Goal: Navigation & Orientation: Understand site structure

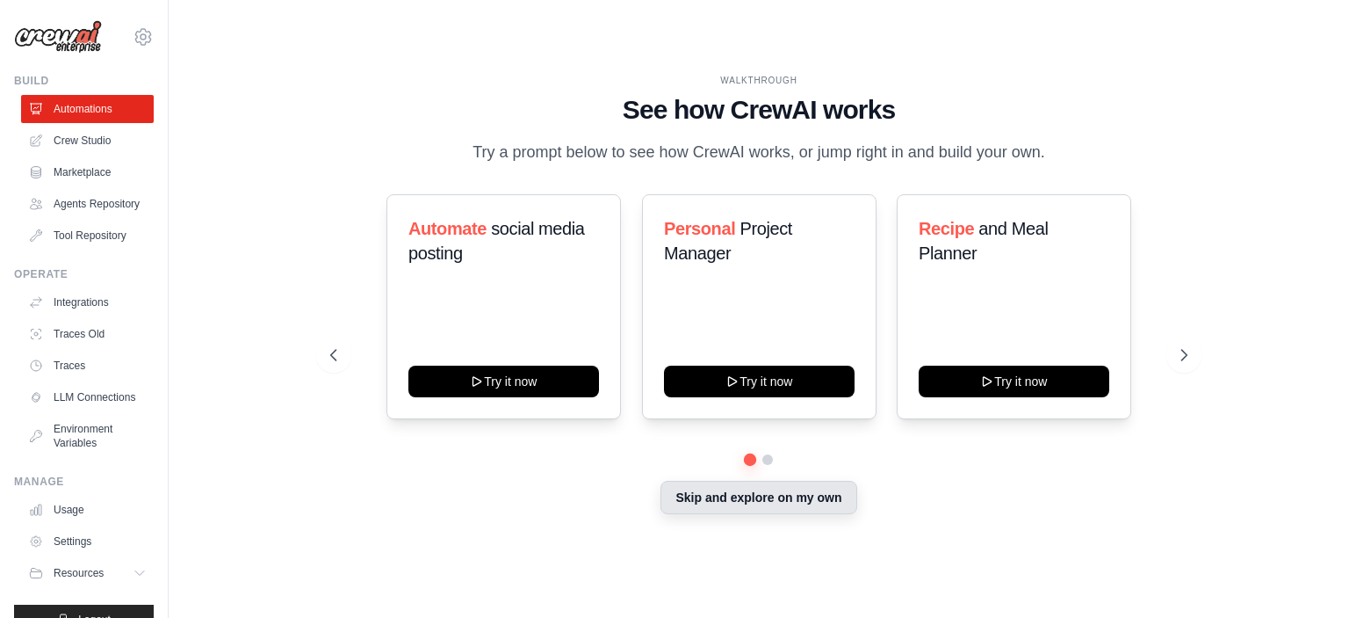
click at [728, 496] on button "Skip and explore on my own" at bounding box center [759, 497] width 196 height 33
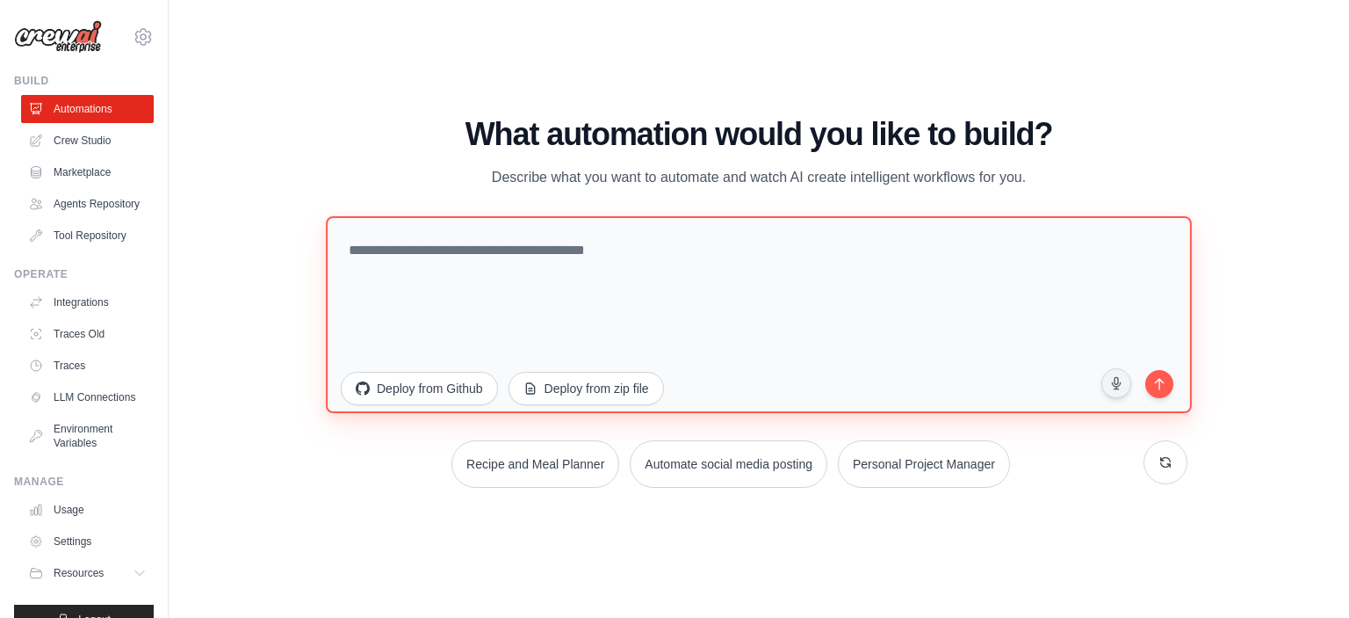
click at [498, 244] on textarea at bounding box center [759, 313] width 866 height 197
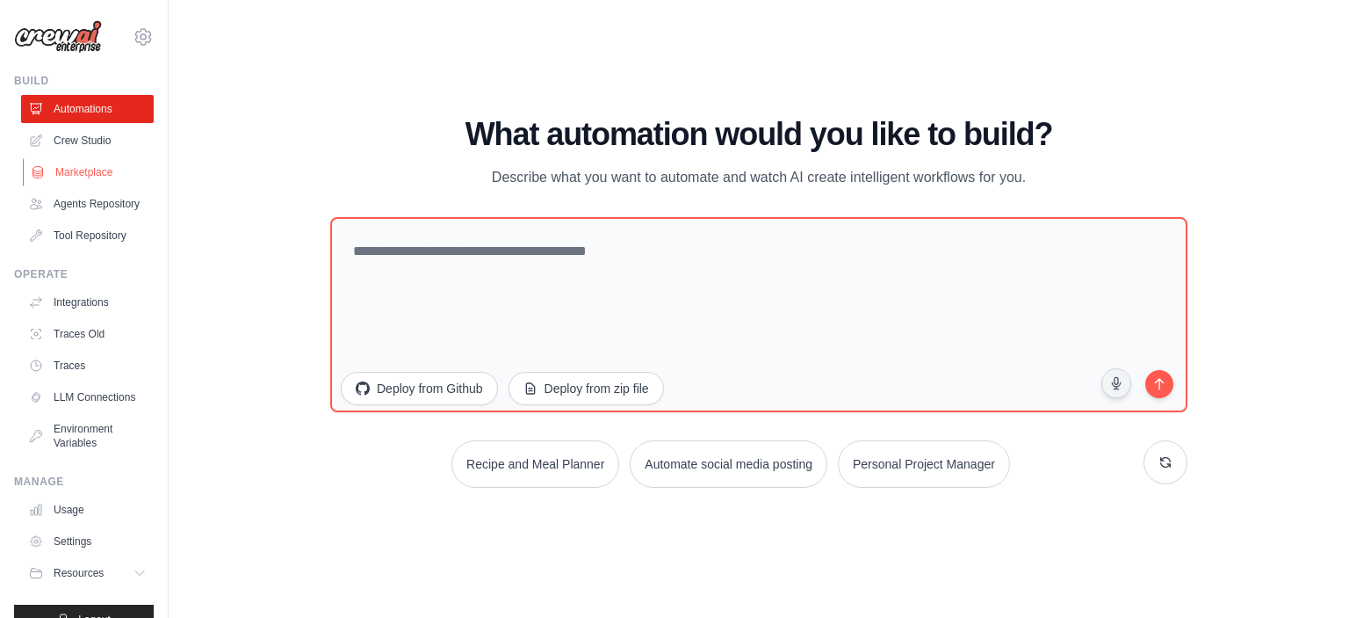
click at [81, 170] on link "Marketplace" at bounding box center [89, 172] width 133 height 28
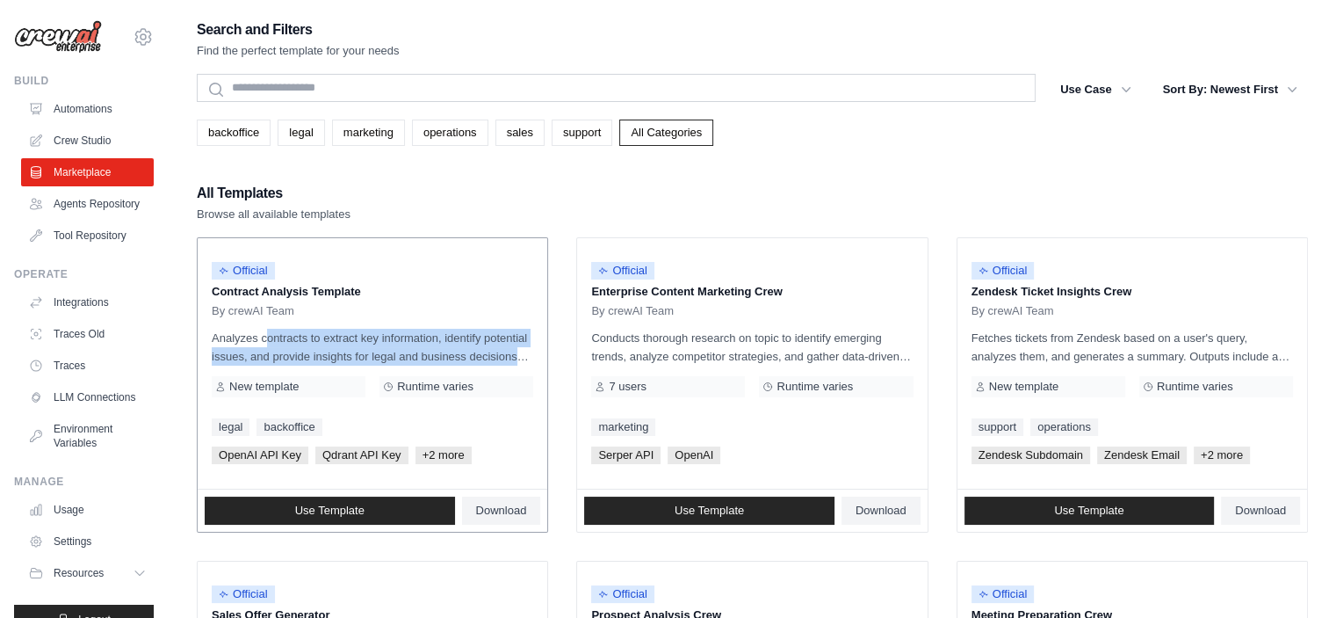
drag, startPoint x: 221, startPoint y: 339, endPoint x: 538, endPoint y: 358, distance: 317.7
click at [538, 358] on div "Official Contract Analysis Template By crewAI Team Analyzes contracts to extrac…" at bounding box center [373, 363] width 350 height 250
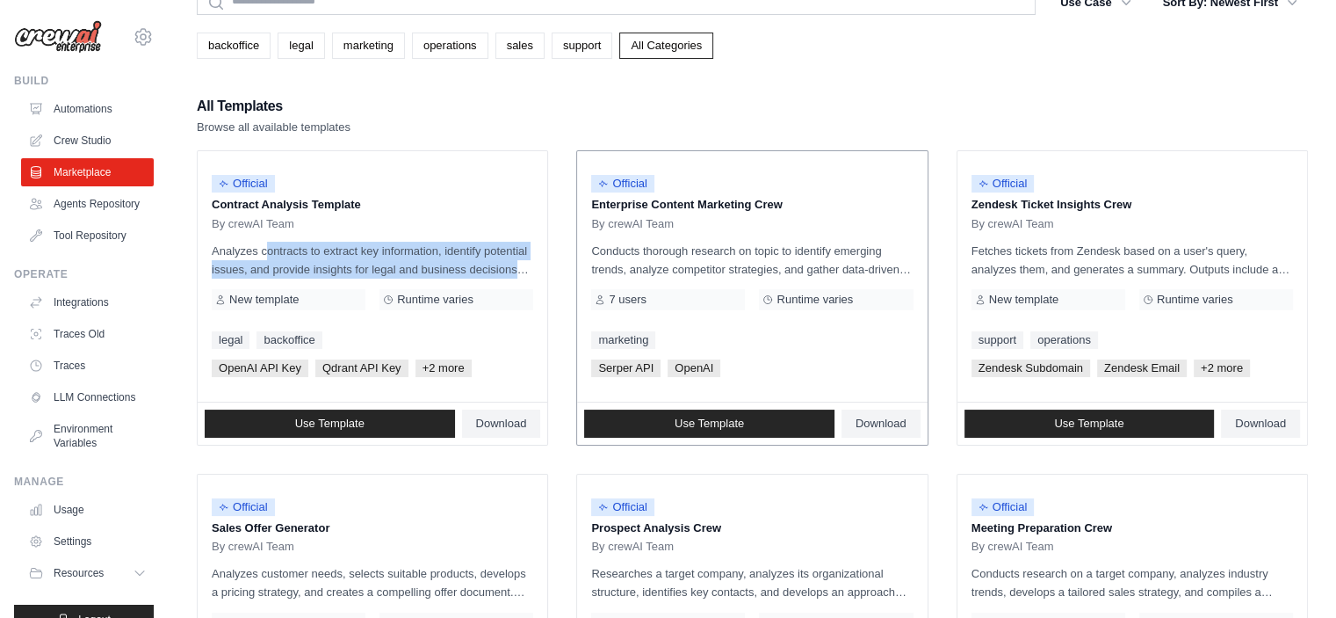
scroll to position [88, 0]
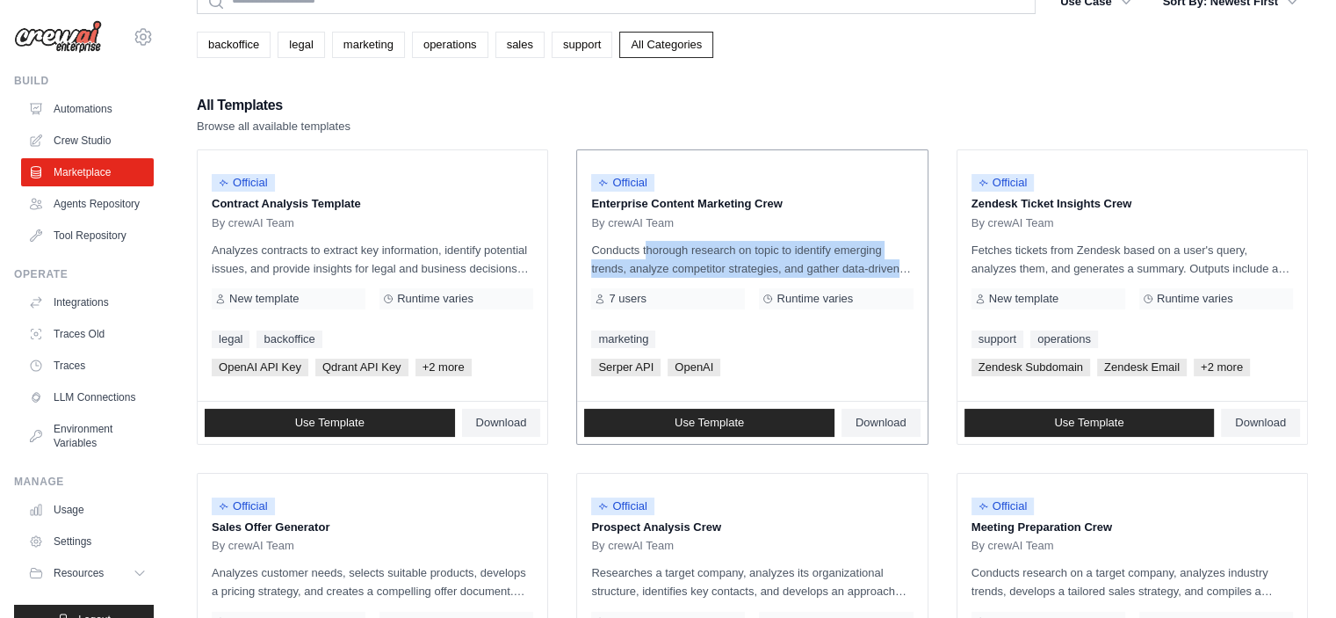
drag, startPoint x: 597, startPoint y: 248, endPoint x: 889, endPoint y: 270, distance: 292.5
click at [889, 270] on p "Conducts thorough research on topic to identify emerging trends, analyze compet…" at bounding box center [752, 259] width 322 height 37
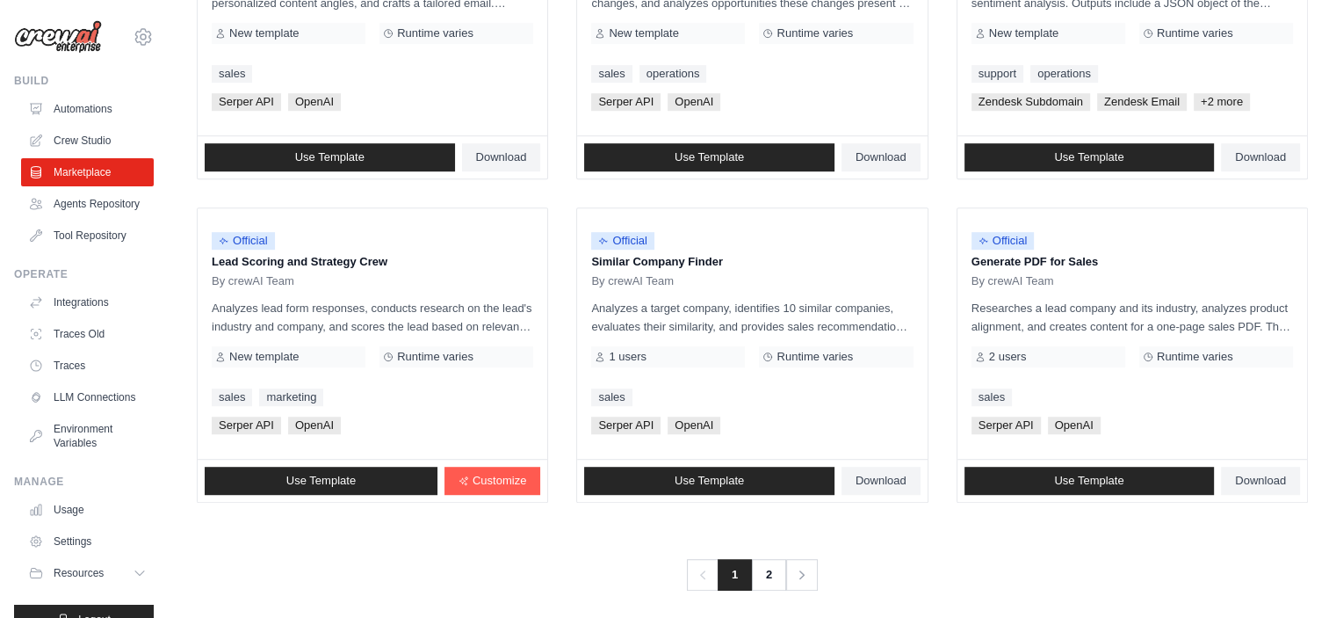
scroll to position [1008, 0]
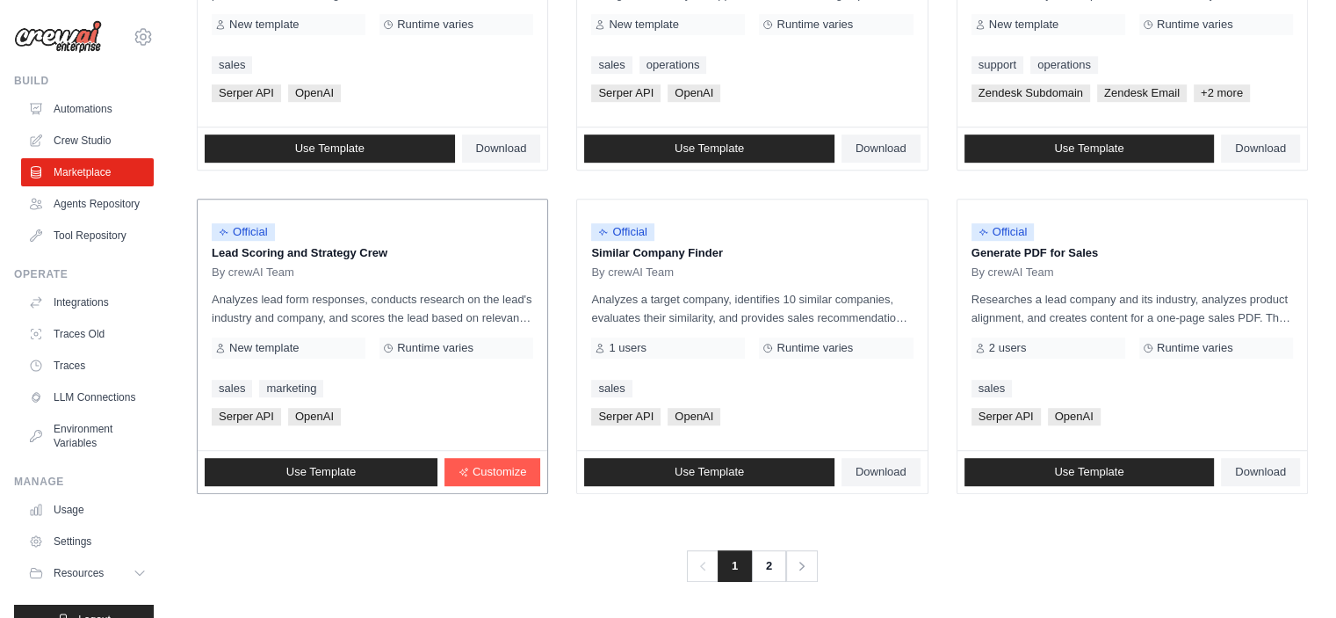
drag, startPoint x: 210, startPoint y: 255, endPoint x: 424, endPoint y: 254, distance: 214.3
click at [424, 252] on div "Official Lead Scoring and Strategy Crew By crewAI Team Analyzes lead form respo…" at bounding box center [373, 324] width 350 height 250
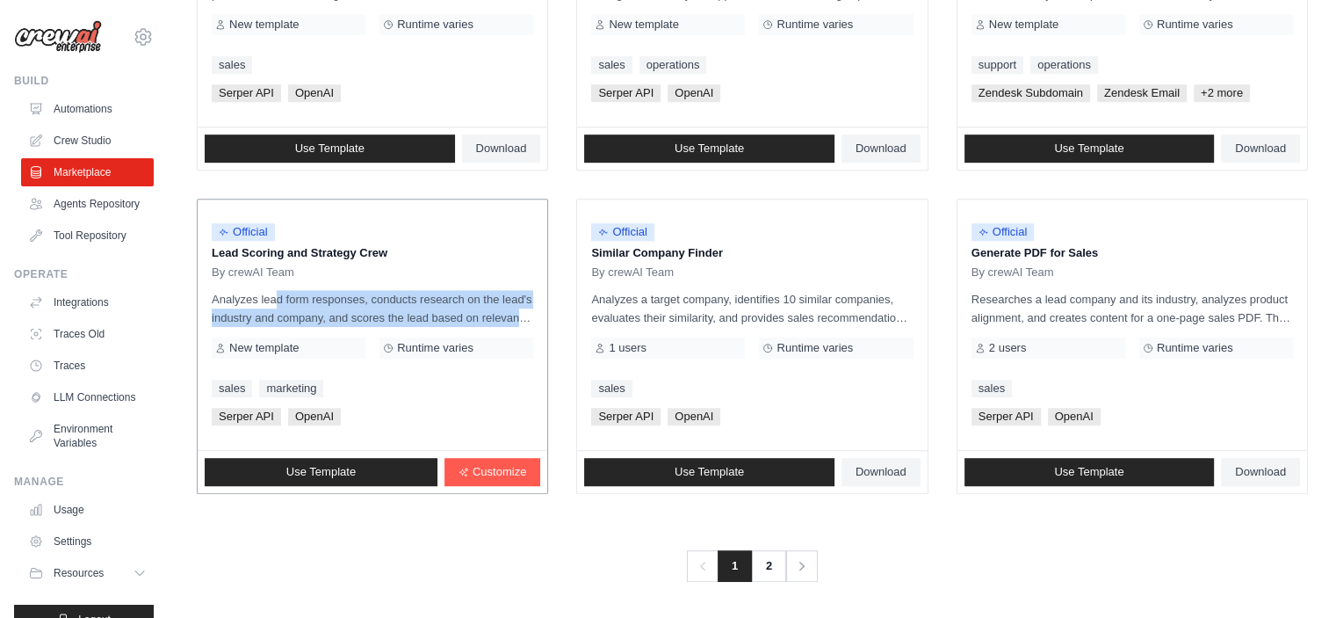
drag, startPoint x: 232, startPoint y: 294, endPoint x: 547, endPoint y: 319, distance: 316.3
click at [547, 319] on div "Official Lead Scoring and Strategy Crew By crewAI Team Analyzes lead form respo…" at bounding box center [373, 324] width 350 height 250
click at [770, 561] on link "2" at bounding box center [770, 566] width 35 height 32
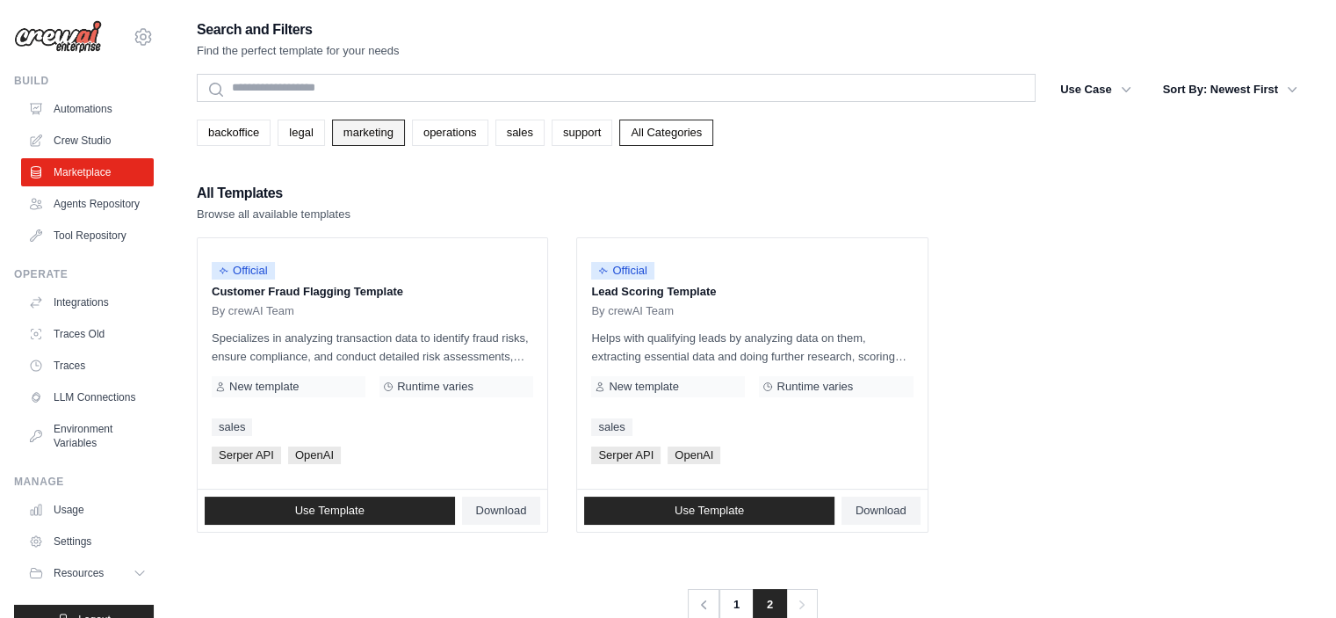
click at [366, 136] on link "marketing" at bounding box center [368, 132] width 73 height 26
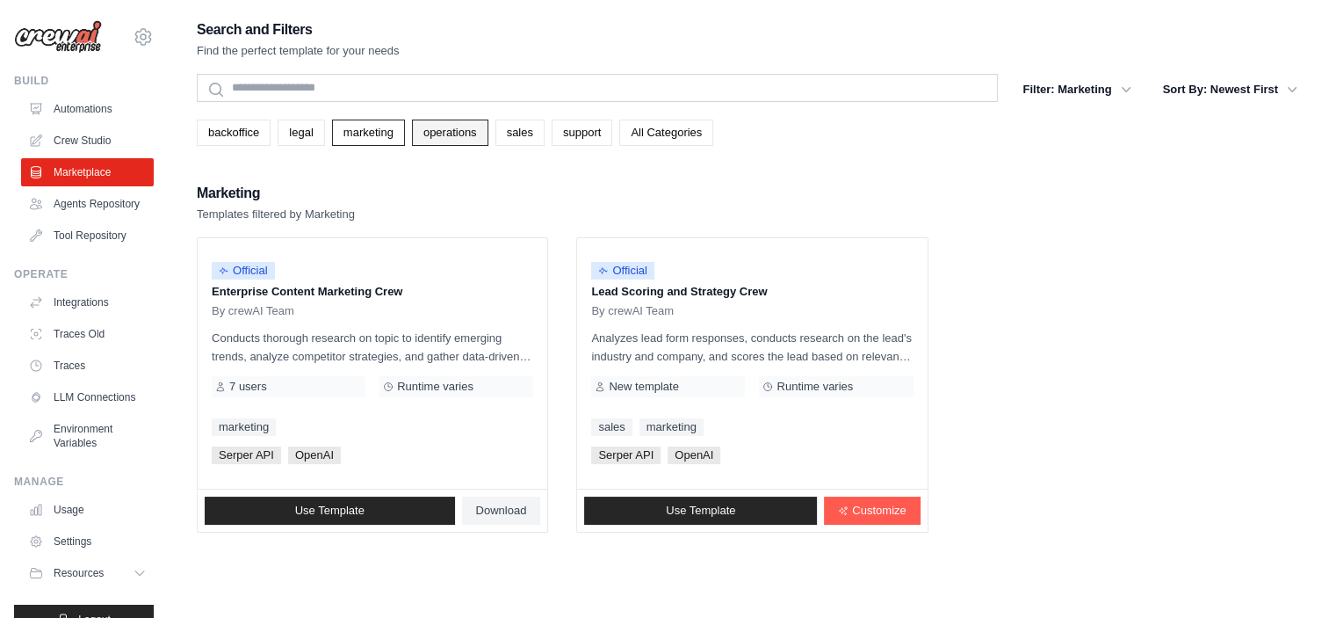
click at [436, 134] on link "operations" at bounding box center [450, 132] width 76 height 26
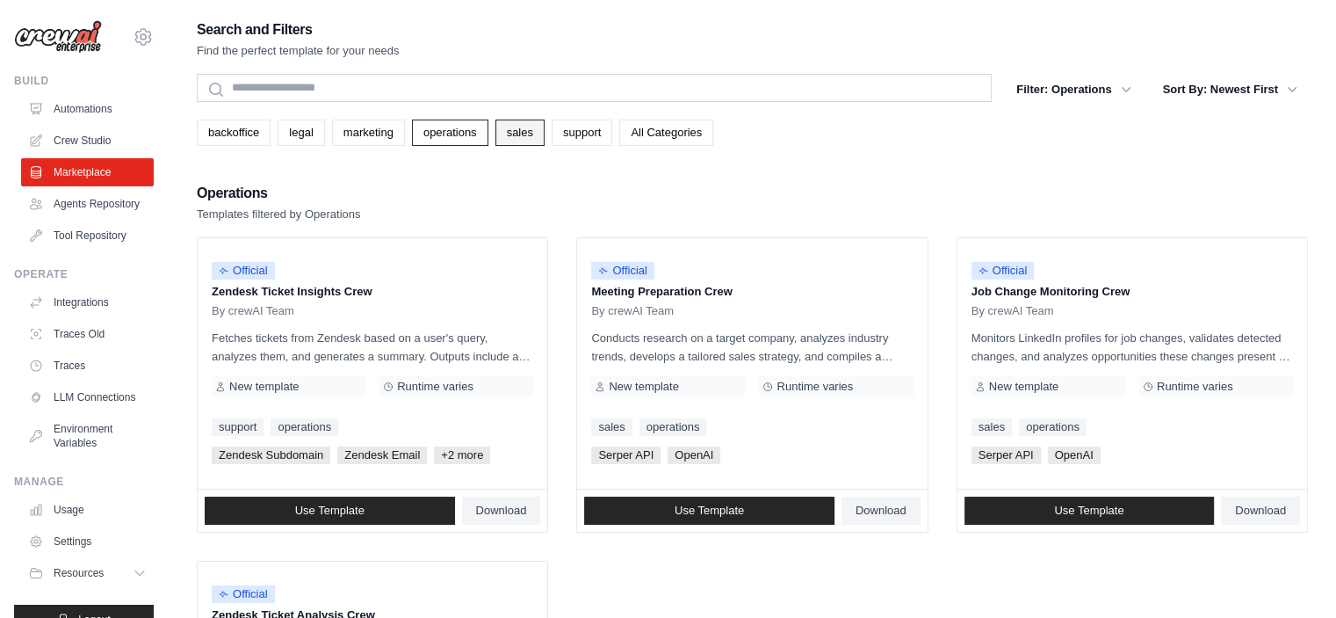
click at [512, 131] on link "sales" at bounding box center [519, 132] width 49 height 26
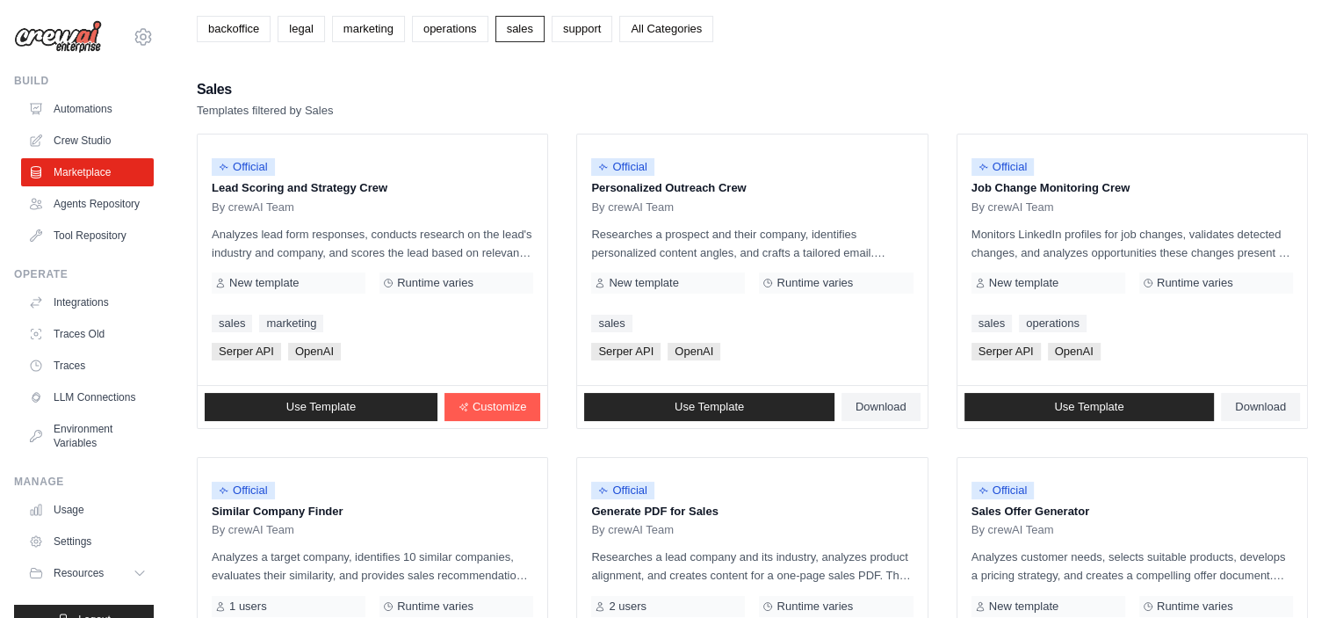
scroll to position [351, 0]
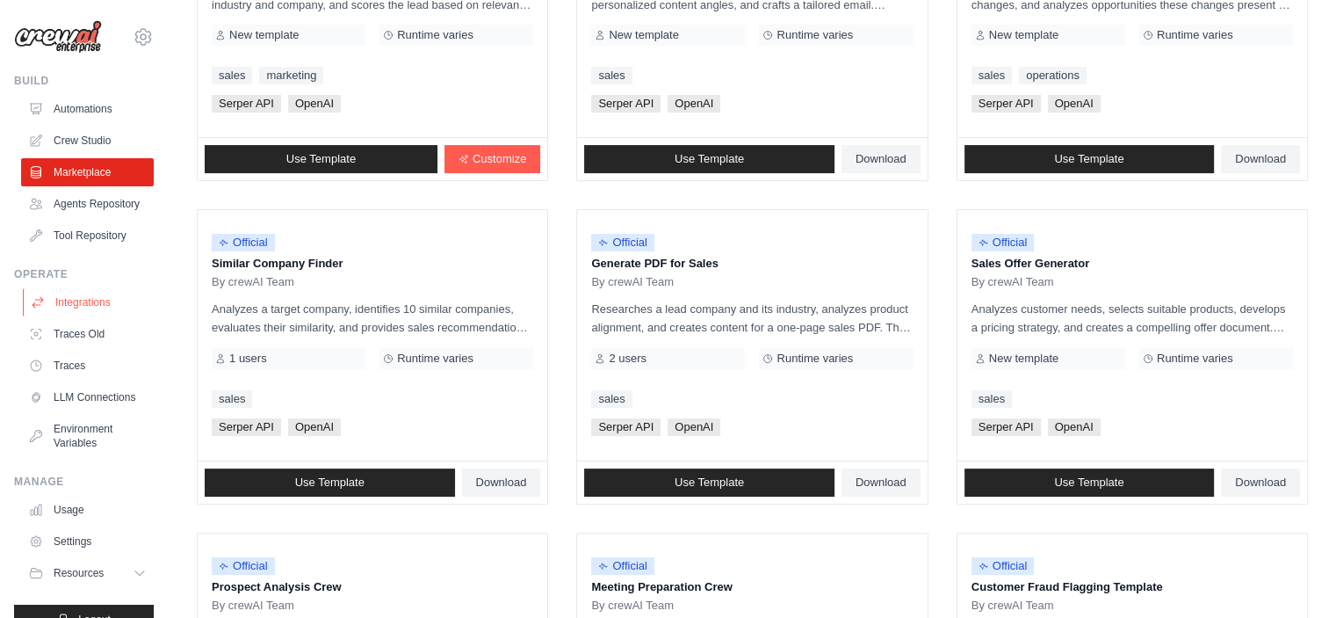
click at [70, 316] on link "Integrations" at bounding box center [89, 302] width 133 height 28
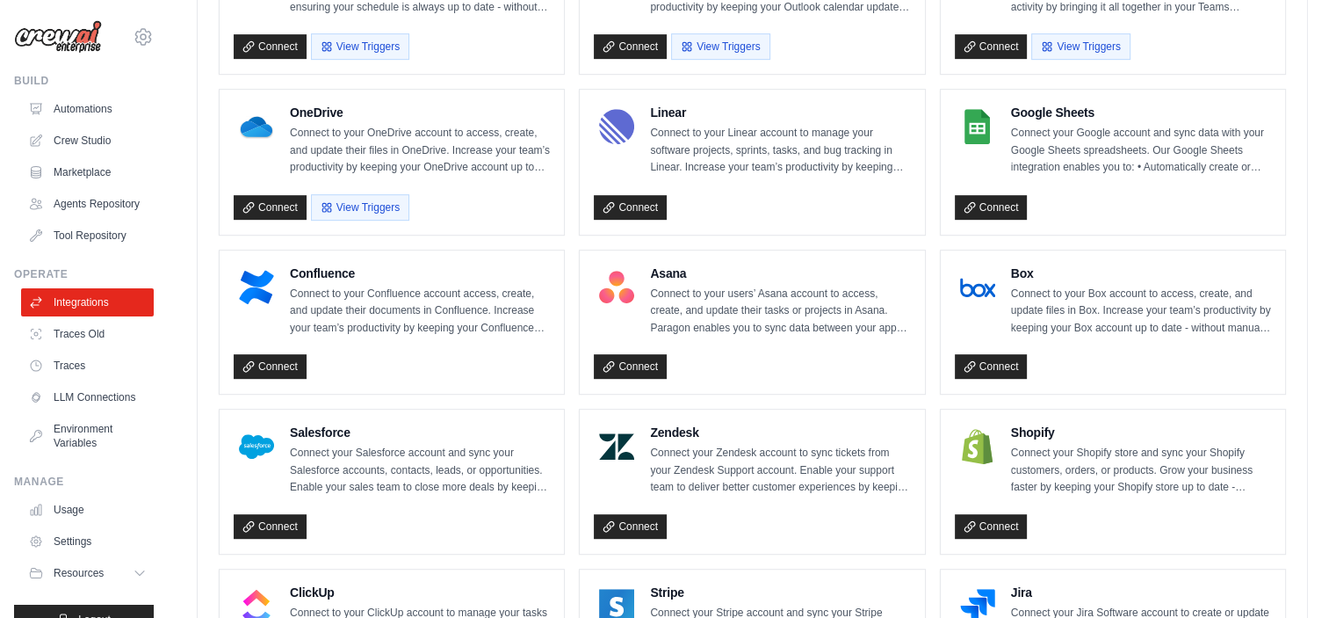
scroll to position [878, 0]
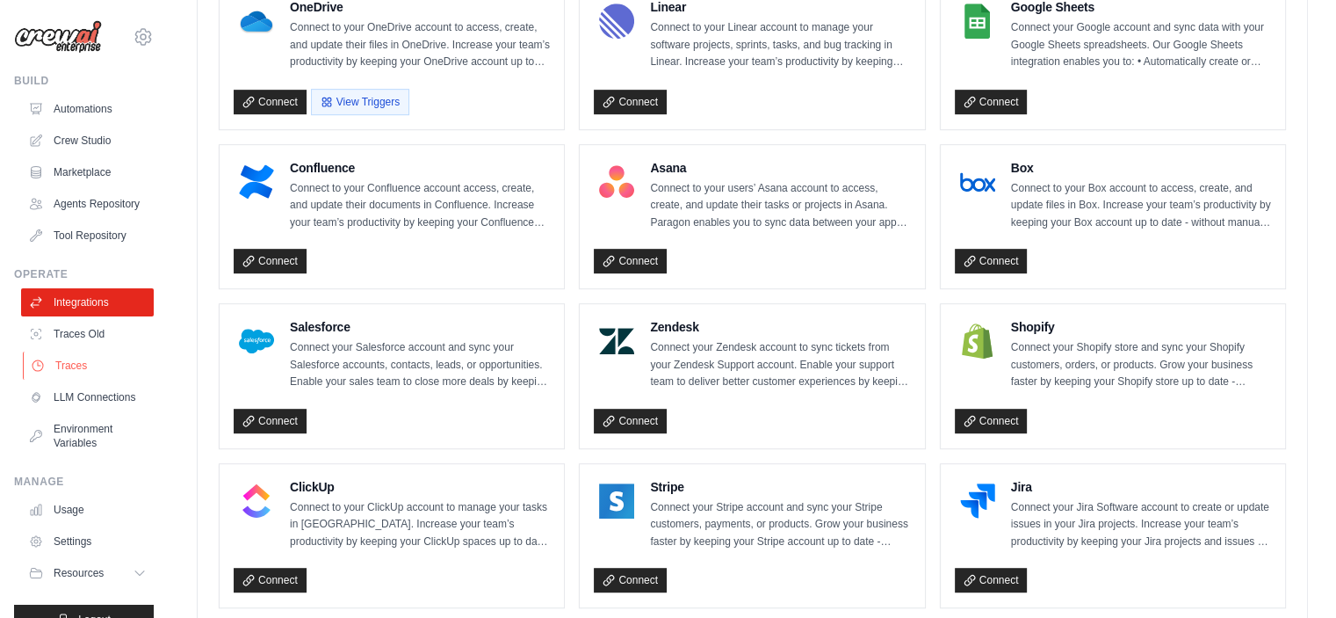
click at [58, 379] on link "Traces" at bounding box center [89, 365] width 133 height 28
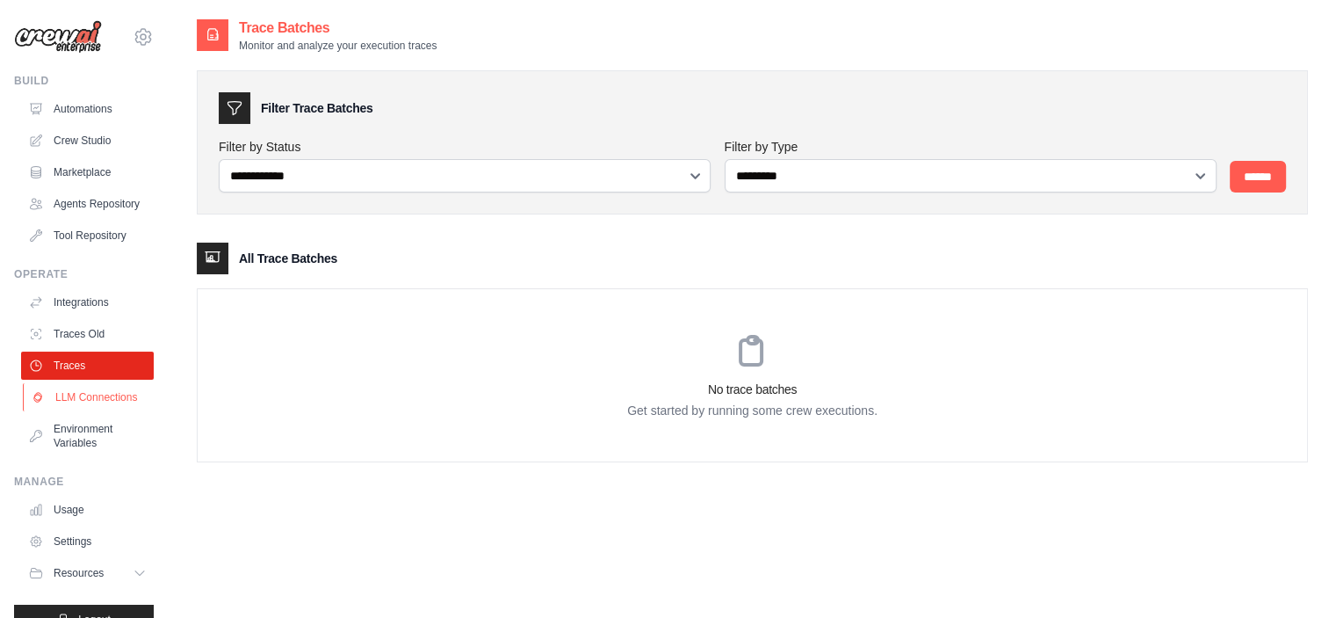
click at [62, 411] on link "LLM Connections" at bounding box center [89, 397] width 133 height 28
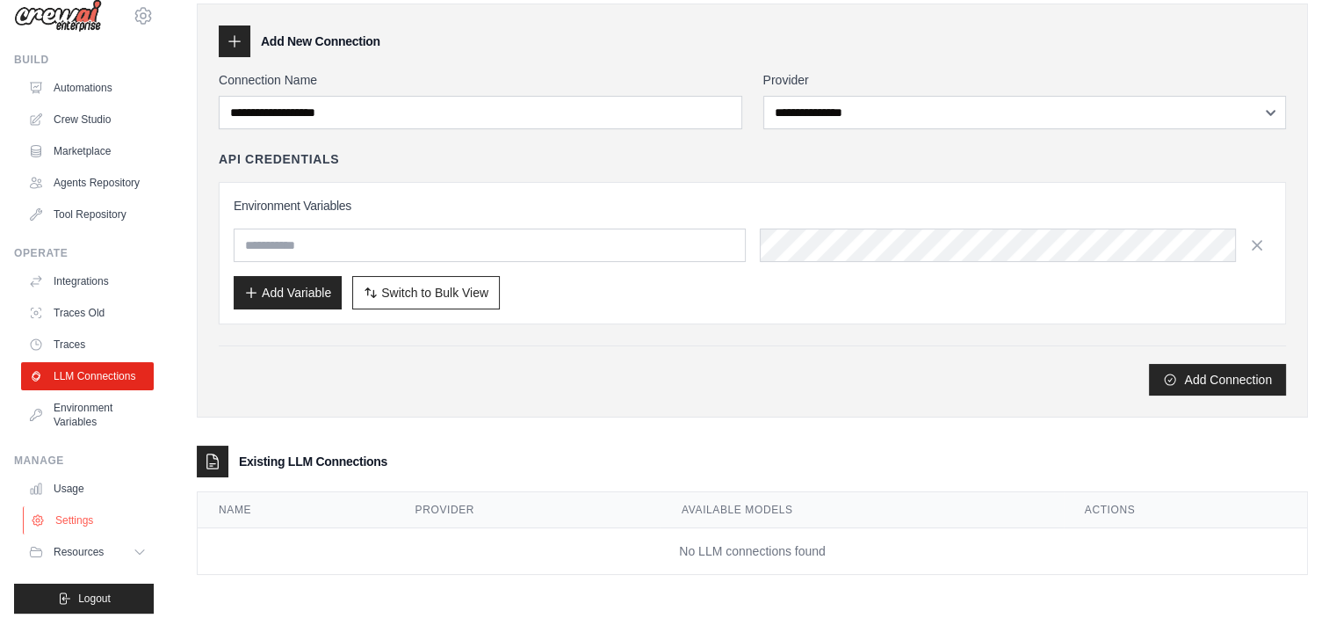
scroll to position [58, 0]
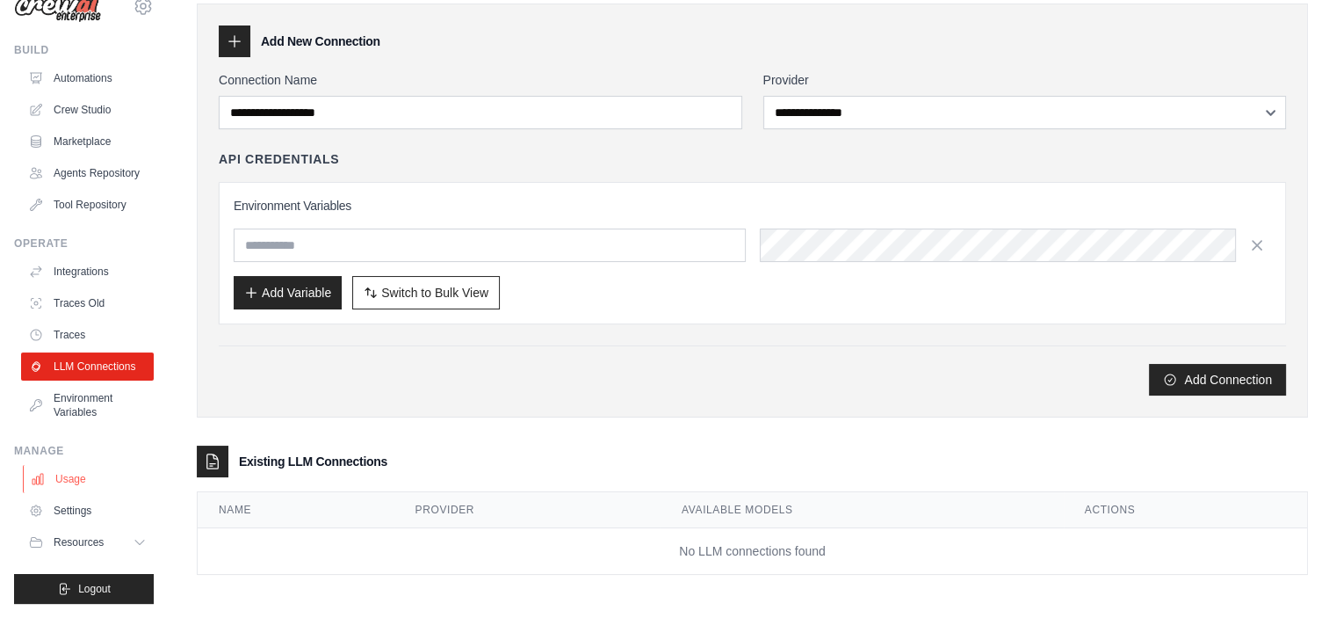
click at [68, 487] on link "Usage" at bounding box center [89, 479] width 133 height 28
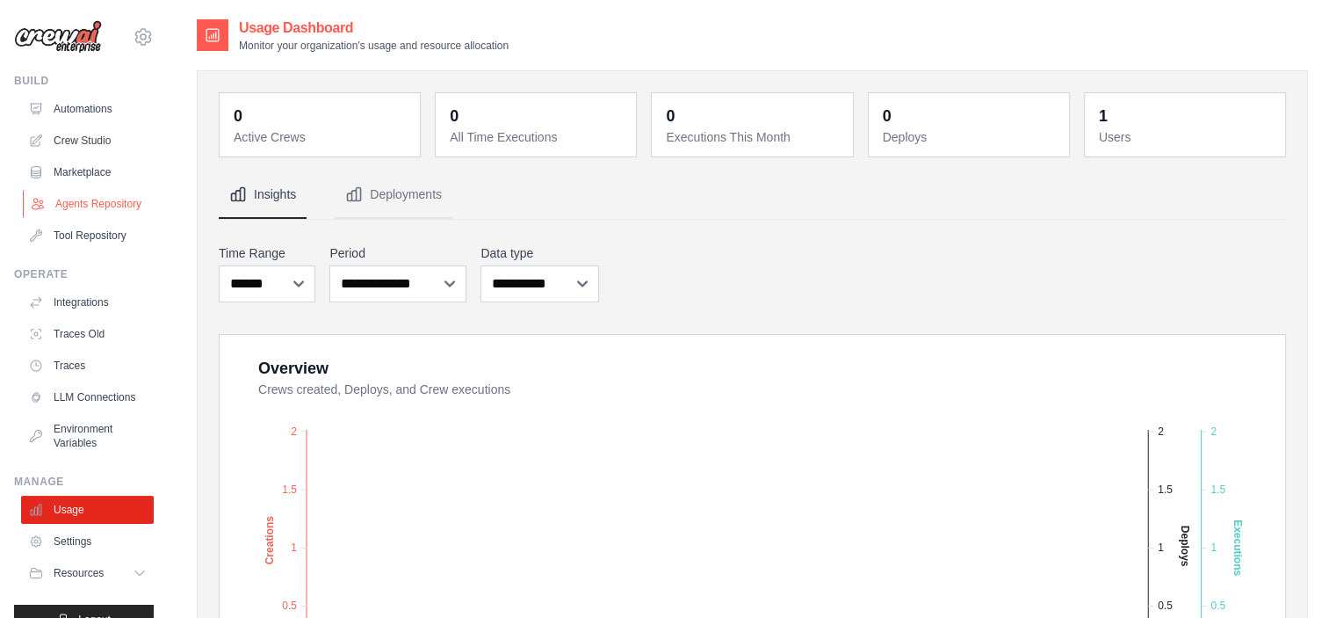
click at [81, 214] on link "Agents Repository" at bounding box center [89, 204] width 133 height 28
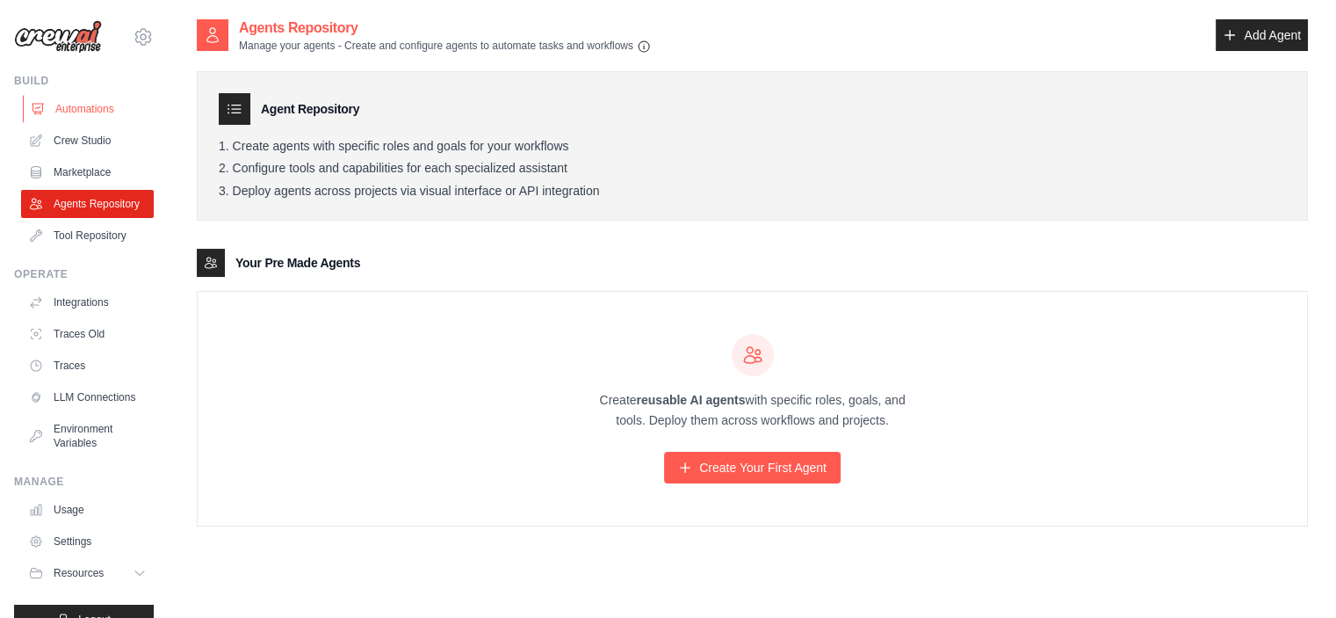
click at [54, 113] on link "Automations" at bounding box center [89, 109] width 133 height 28
